Goal: Transaction & Acquisition: Download file/media

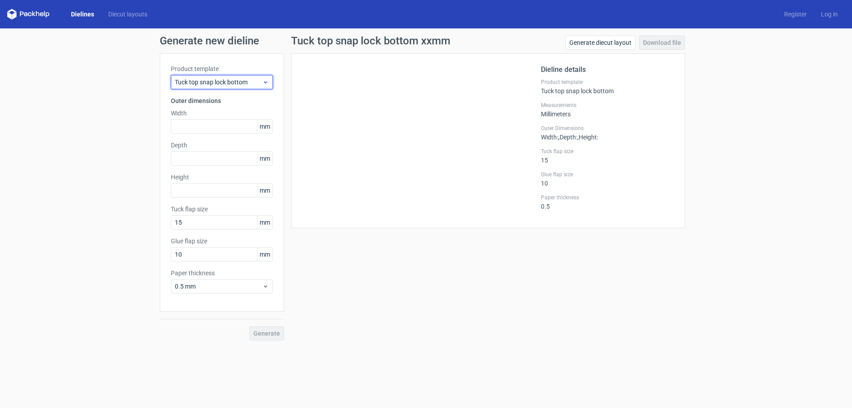
click at [235, 84] on span "Tuck top snap lock bottom" at bounding box center [218, 82] width 87 height 9
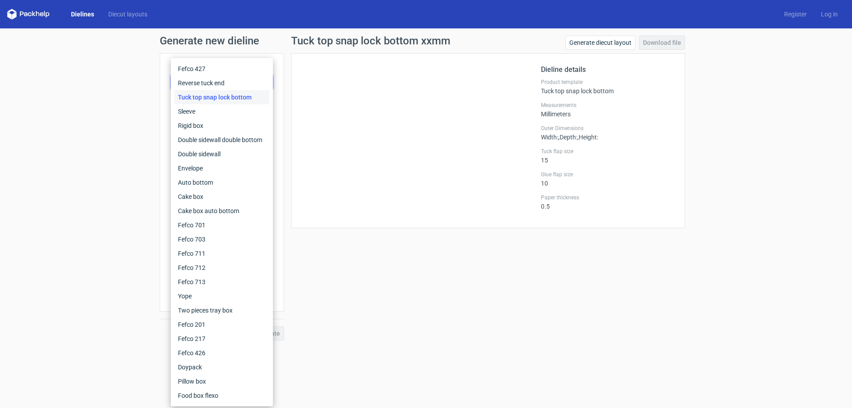
click at [84, 12] on link "Dielines" at bounding box center [82, 14] width 37 height 9
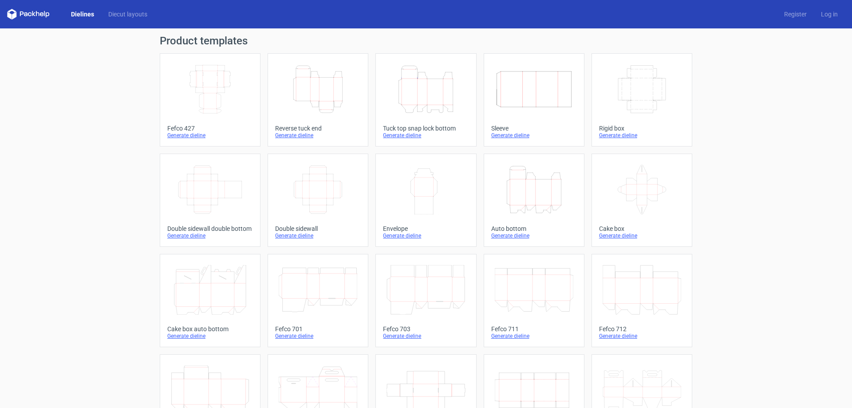
click at [198, 80] on icon "Width Depth Height" at bounding box center [210, 89] width 78 height 50
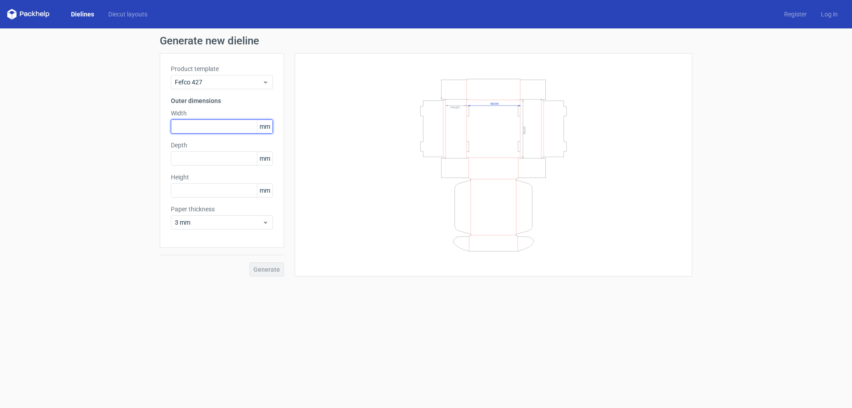
click at [185, 127] on input "text" at bounding box center [222, 126] width 102 height 14
type input "300"
click at [191, 159] on input "text" at bounding box center [222, 158] width 102 height 14
type input "70"
click at [192, 188] on input "text" at bounding box center [222, 190] width 102 height 14
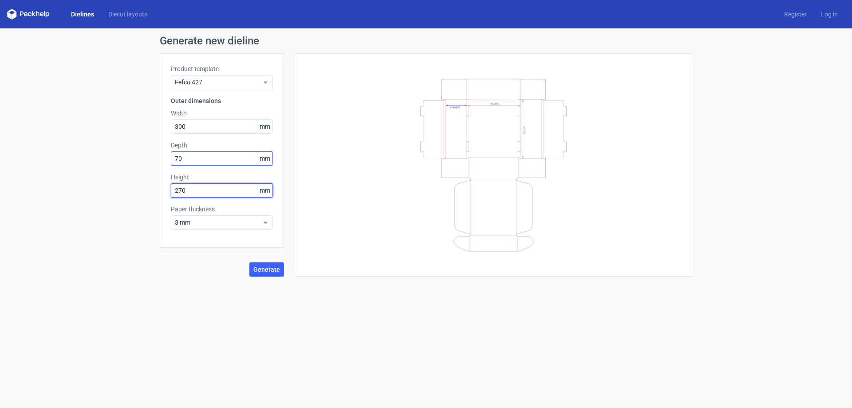
type input "270"
click at [189, 159] on input "70" at bounding box center [222, 158] width 102 height 14
type input "270"
click at [190, 192] on input "270" at bounding box center [222, 190] width 102 height 14
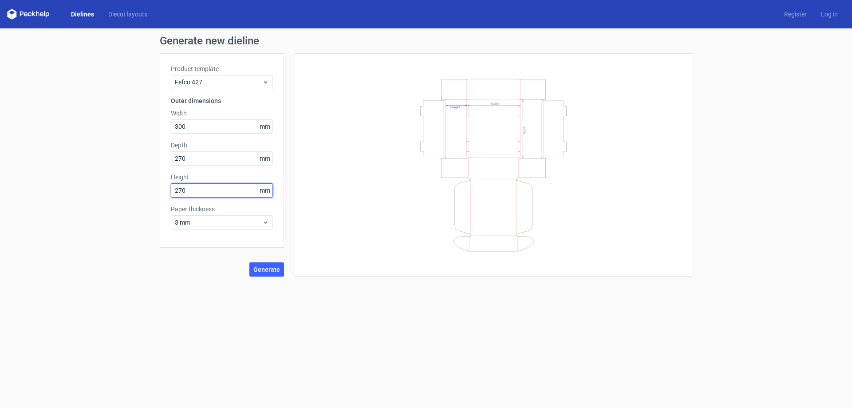
click at [190, 192] on input "270" at bounding box center [222, 190] width 102 height 14
type input "70"
click at [266, 268] on span "Generate" at bounding box center [266, 269] width 27 height 6
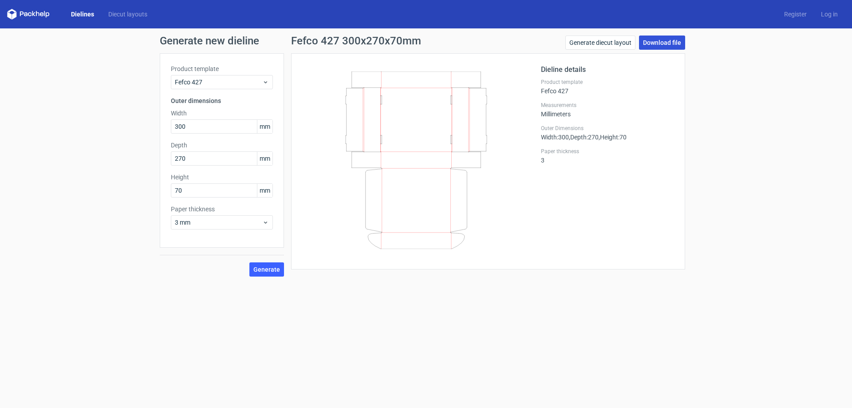
click at [672, 39] on link "Download file" at bounding box center [662, 42] width 46 height 14
click at [650, 43] on link "Download file" at bounding box center [662, 42] width 46 height 14
click at [666, 41] on link "Download file" at bounding box center [662, 42] width 46 height 14
